Goal: Transaction & Acquisition: Purchase product/service

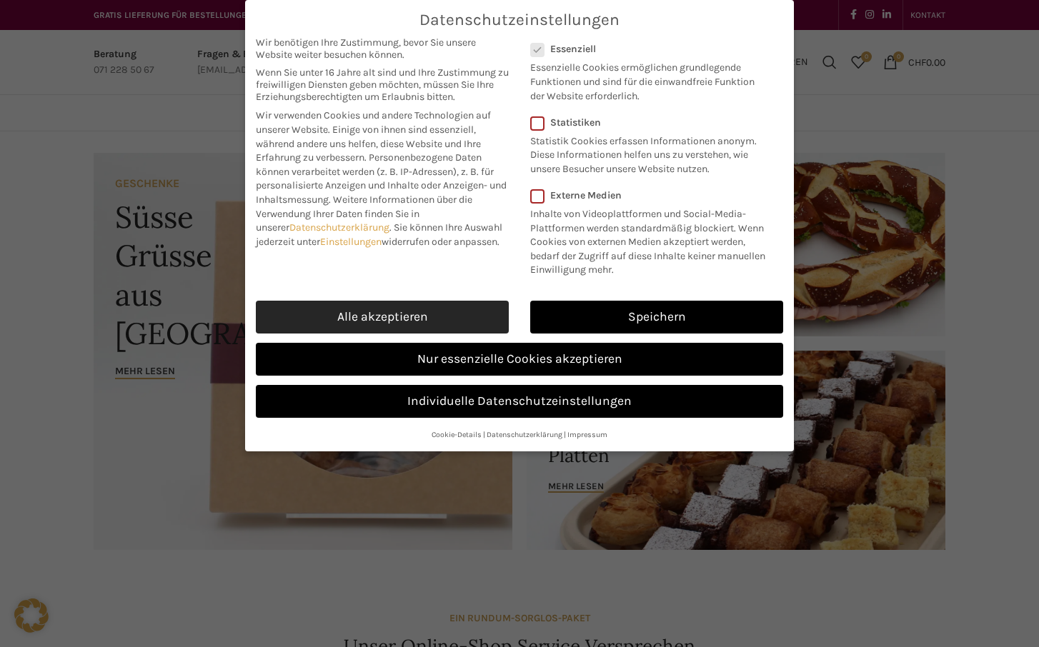
click at [426, 314] on link "Alle akzeptieren" at bounding box center [382, 317] width 253 height 33
checkbox input "true"
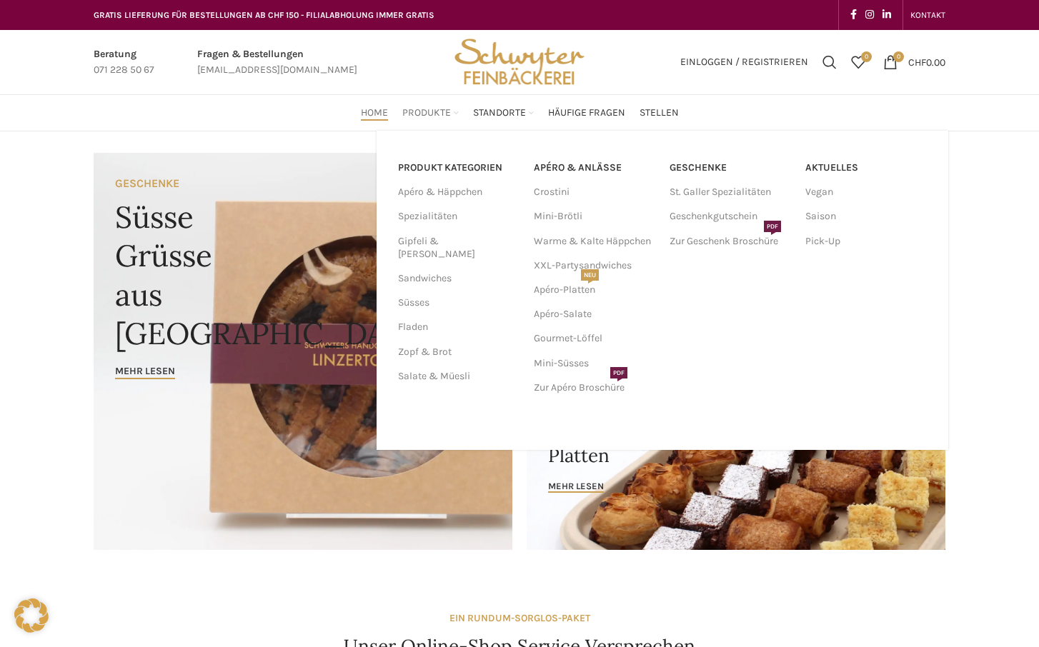
click at [431, 116] on span "Produkte" at bounding box center [426, 113] width 49 height 14
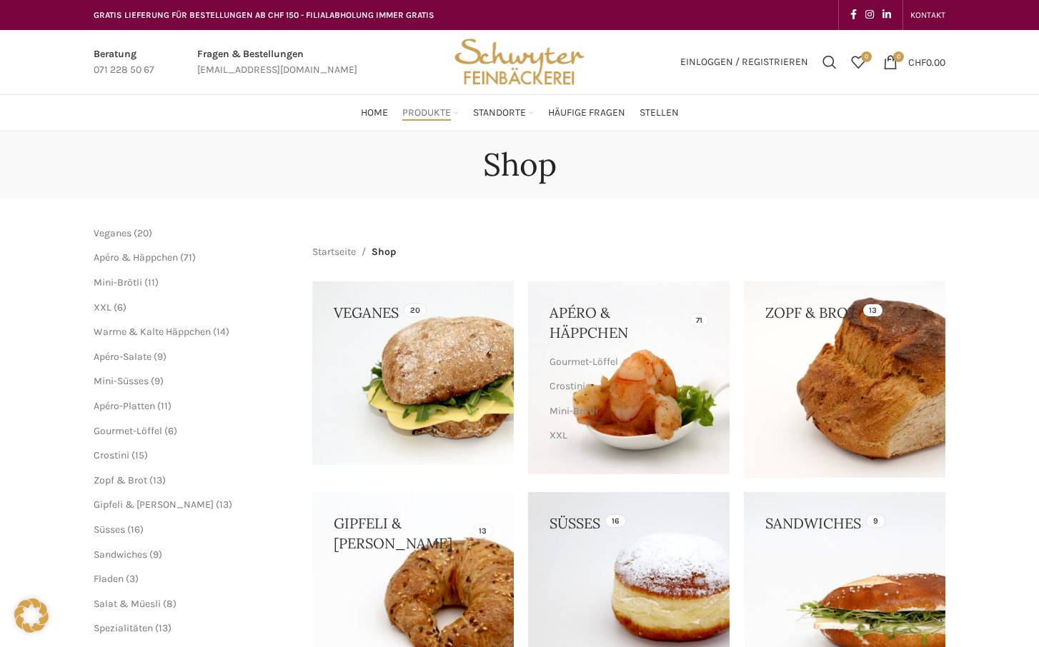
click at [431, 116] on span "Produkte" at bounding box center [426, 113] width 49 height 14
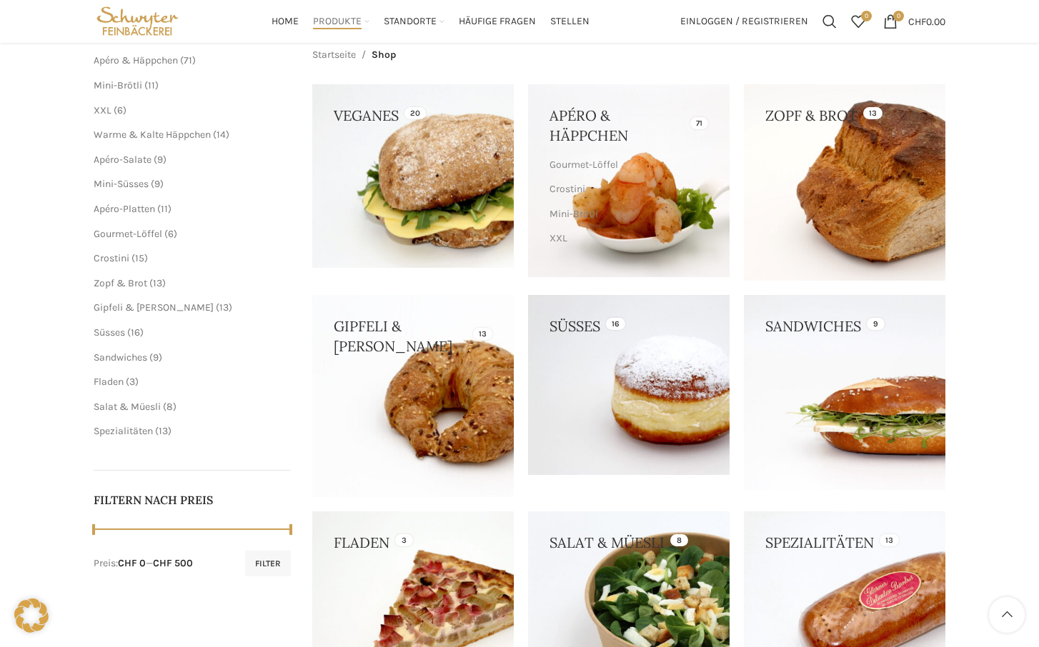
scroll to position [199, 0]
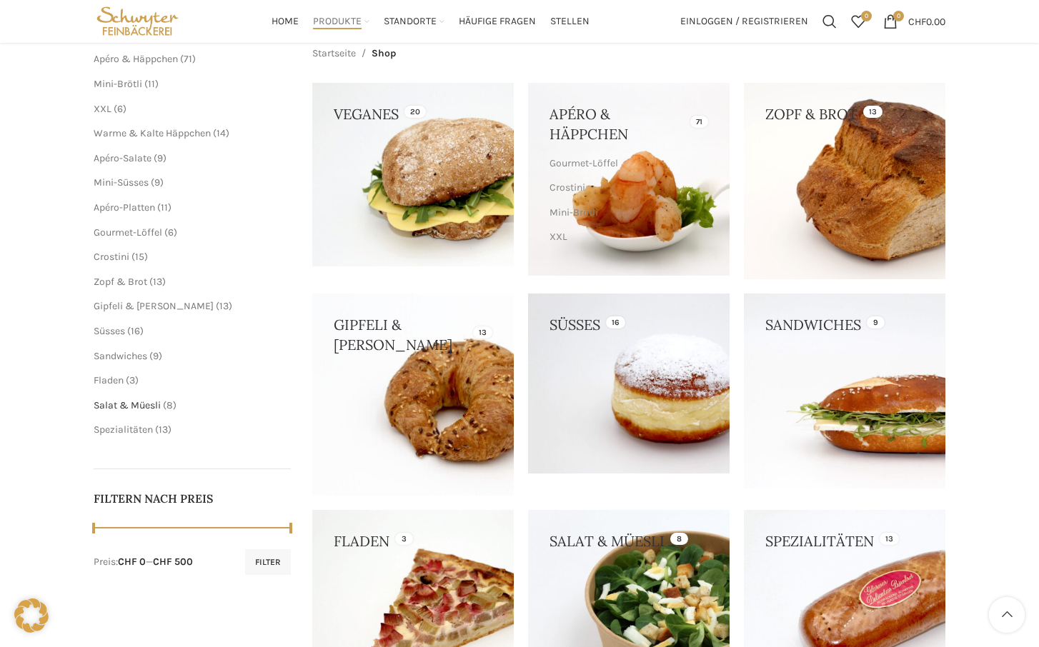
click at [125, 401] on span "Salat & Müesli" at bounding box center [127, 405] width 67 height 12
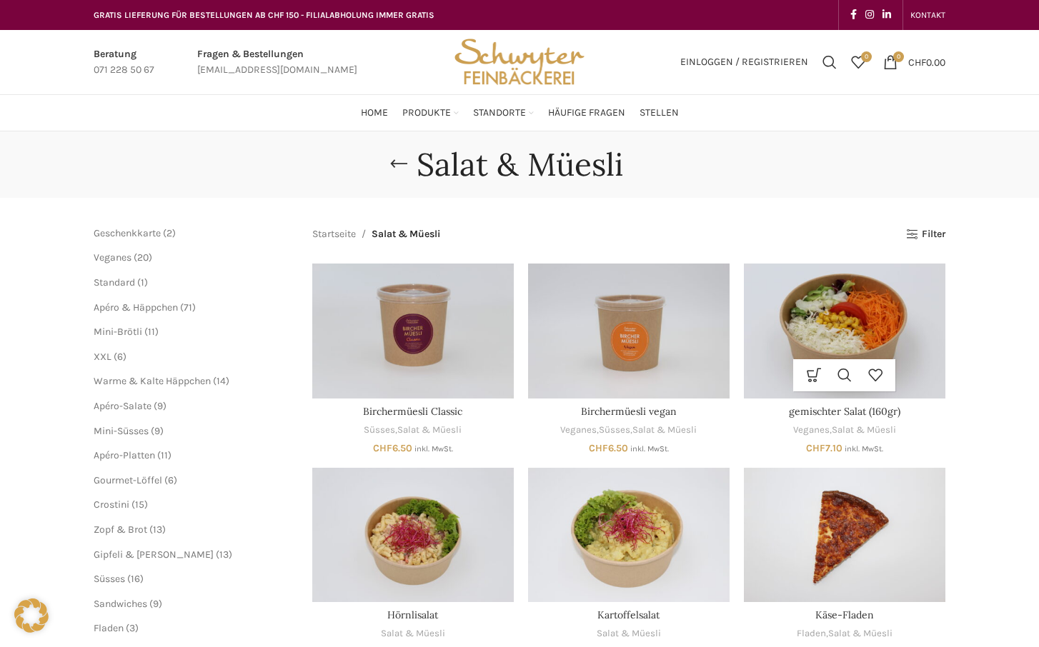
click at [836, 307] on img "gemischter Salat (160gr)" at bounding box center [844, 331] width 201 height 134
